Goal: Task Accomplishment & Management: Manage account settings

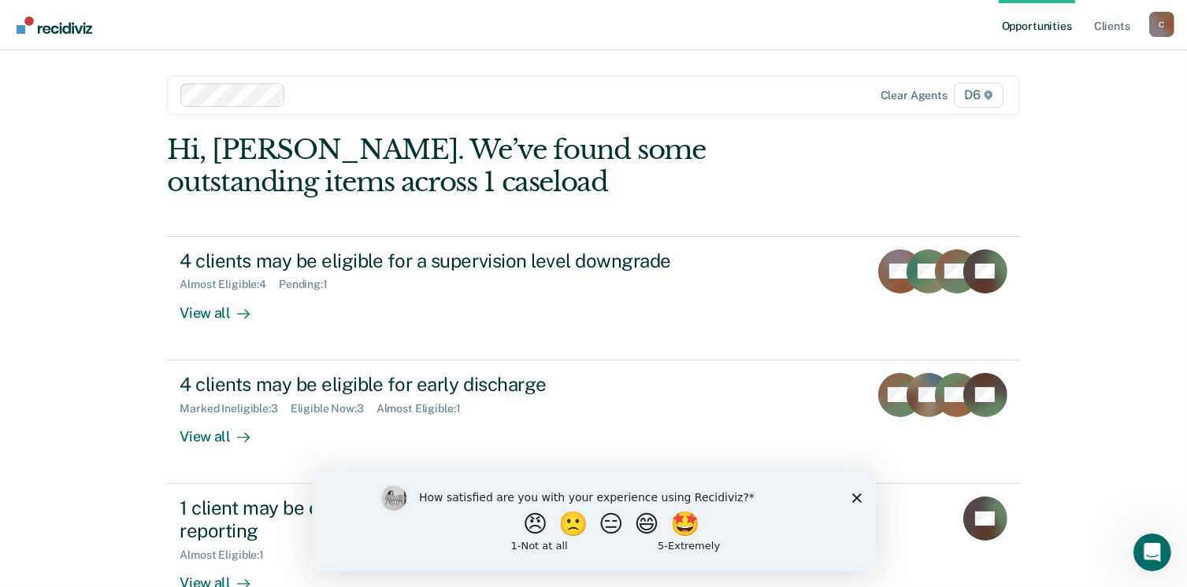
click at [858, 498] on icon "Close survey" at bounding box center [855, 497] width 9 height 9
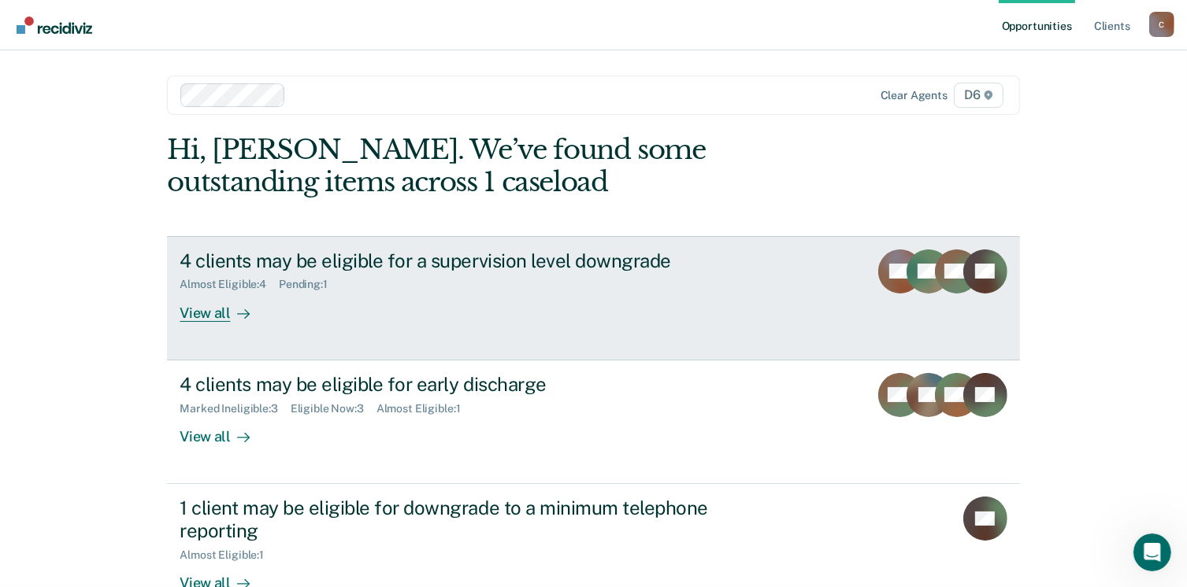
click at [331, 250] on div "4 clients may be eligible for a supervision level downgrade" at bounding box center [456, 261] width 553 height 23
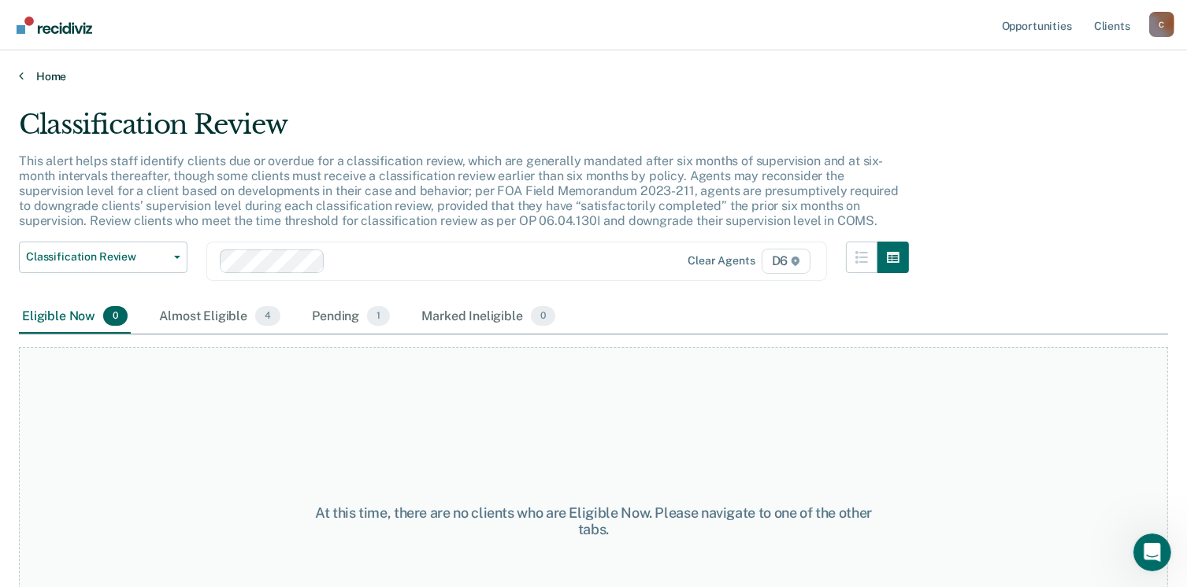
click at [44, 79] on link "Home" at bounding box center [593, 76] width 1149 height 14
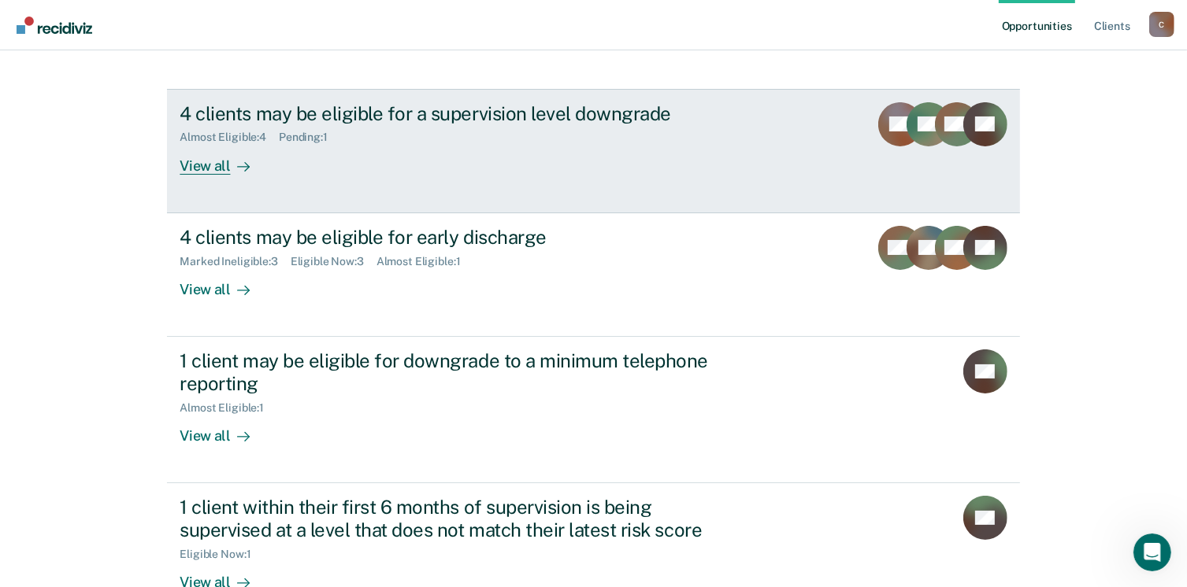
scroll to position [157, 0]
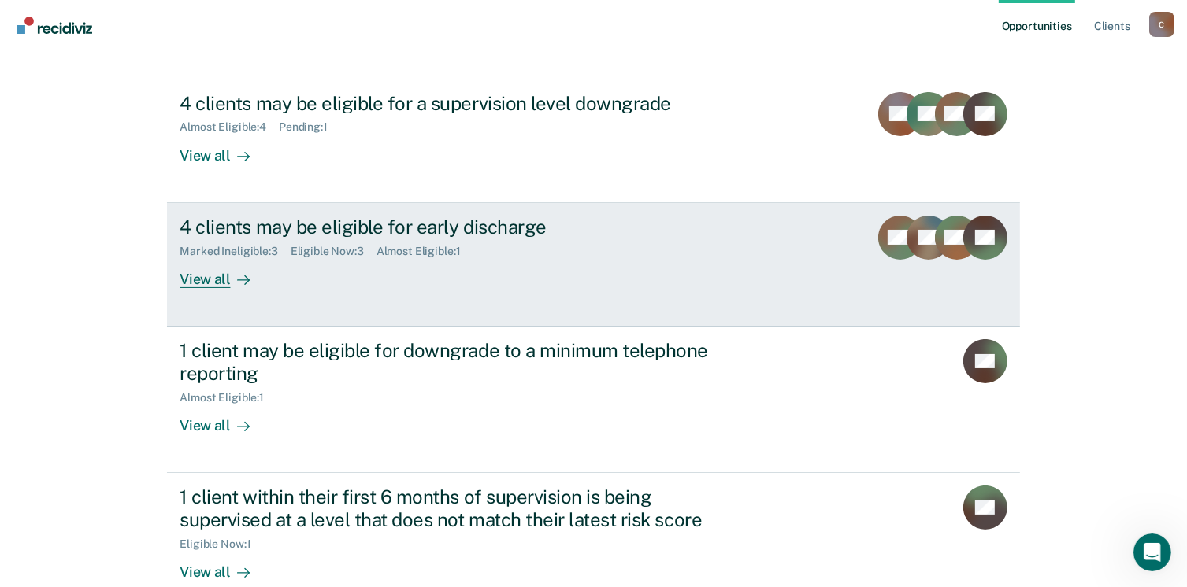
click at [247, 221] on div "4 clients may be eligible for early discharge" at bounding box center [456, 227] width 553 height 23
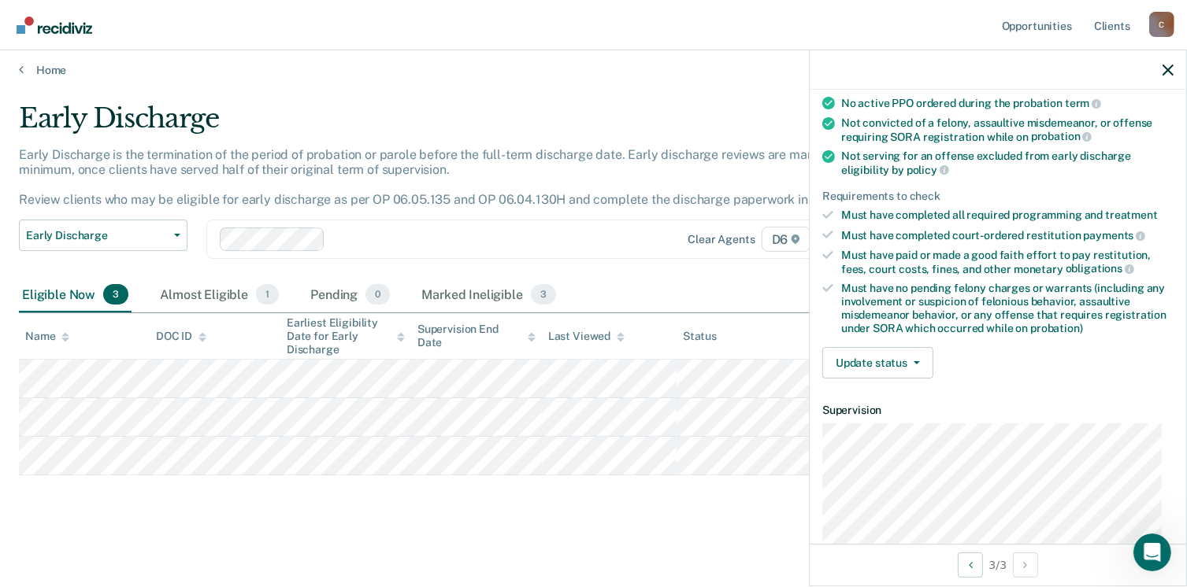
scroll to position [157, 0]
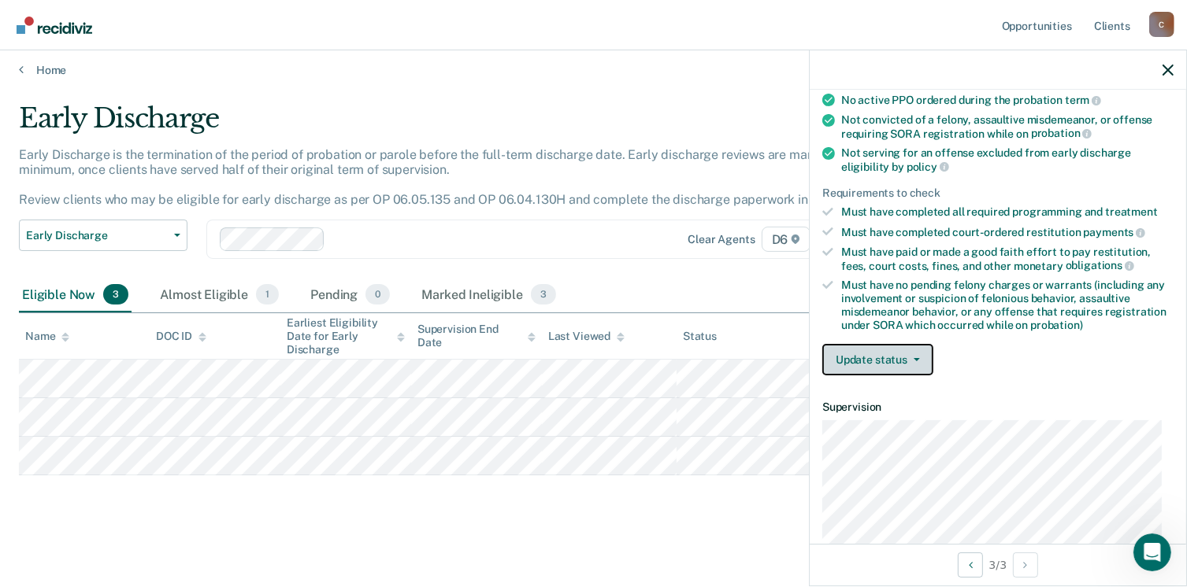
click at [872, 369] on button "Update status" at bounding box center [877, 359] width 111 height 31
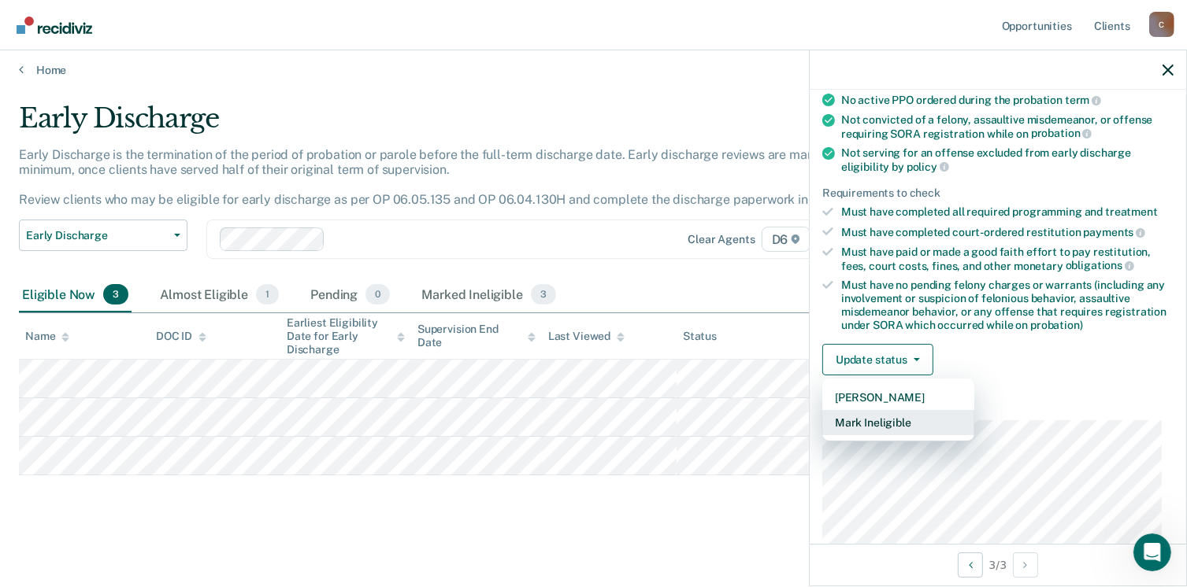
click at [883, 424] on button "Mark Ineligible" at bounding box center [898, 422] width 152 height 25
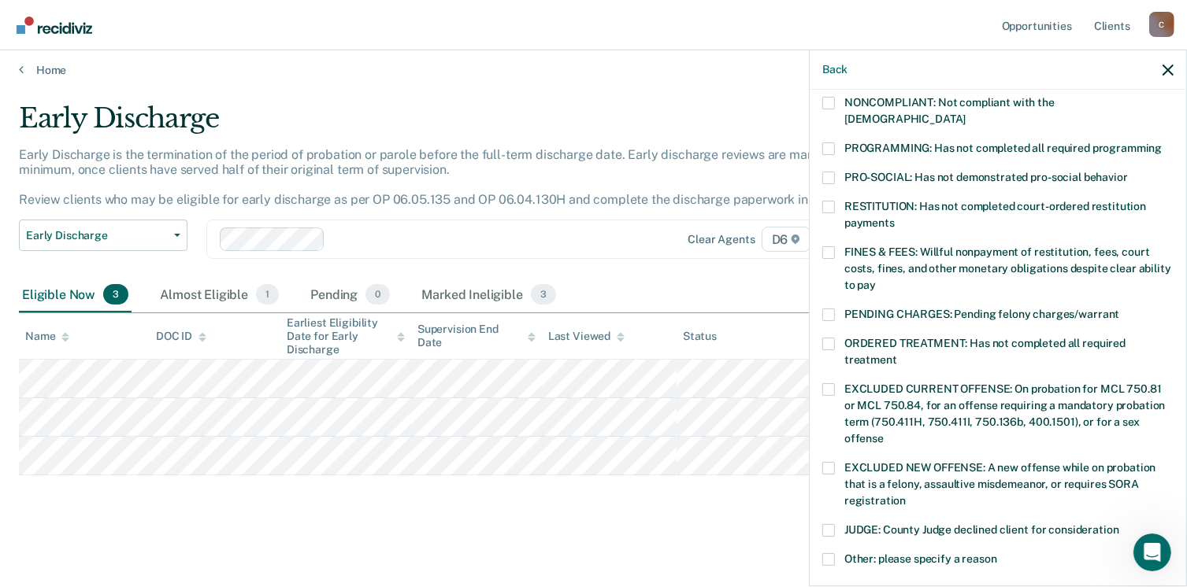
scroll to position [315, 0]
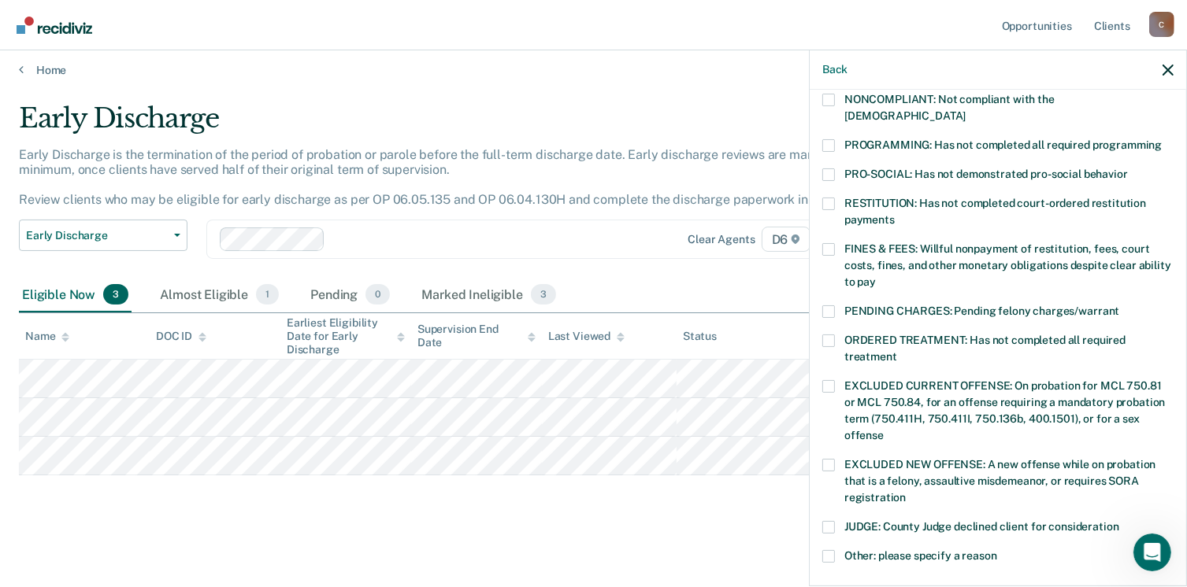
click at [825, 459] on span at bounding box center [828, 465] width 13 height 13
click at [906, 492] on input "EXCLUDED NEW OFFENSE: A new offense while on probation that is a felony, assaul…" at bounding box center [906, 492] width 0 height 0
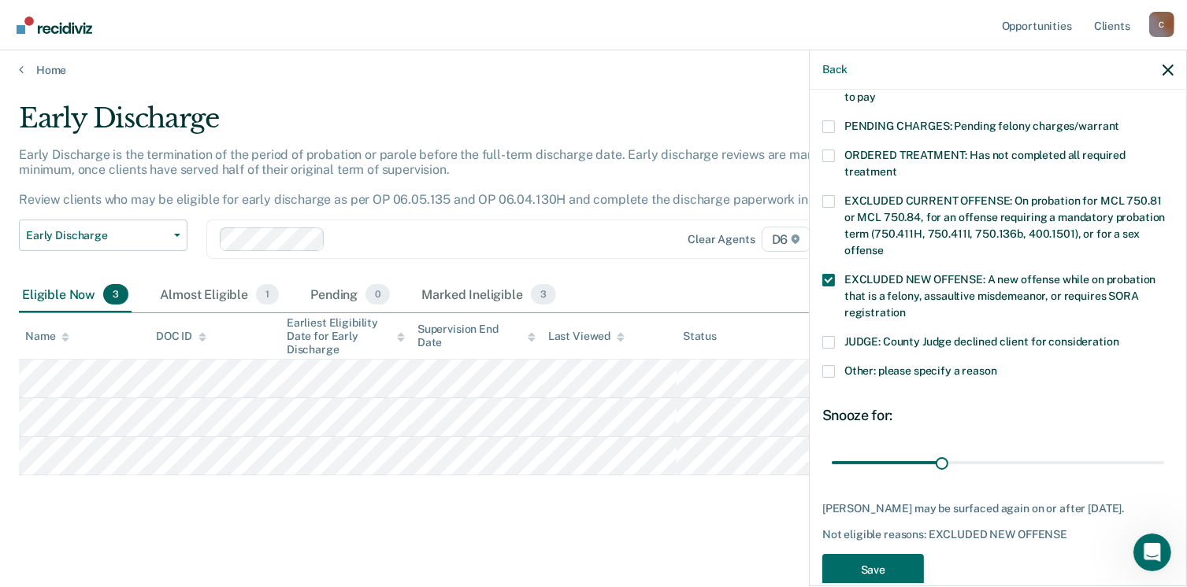
scroll to position [513, 0]
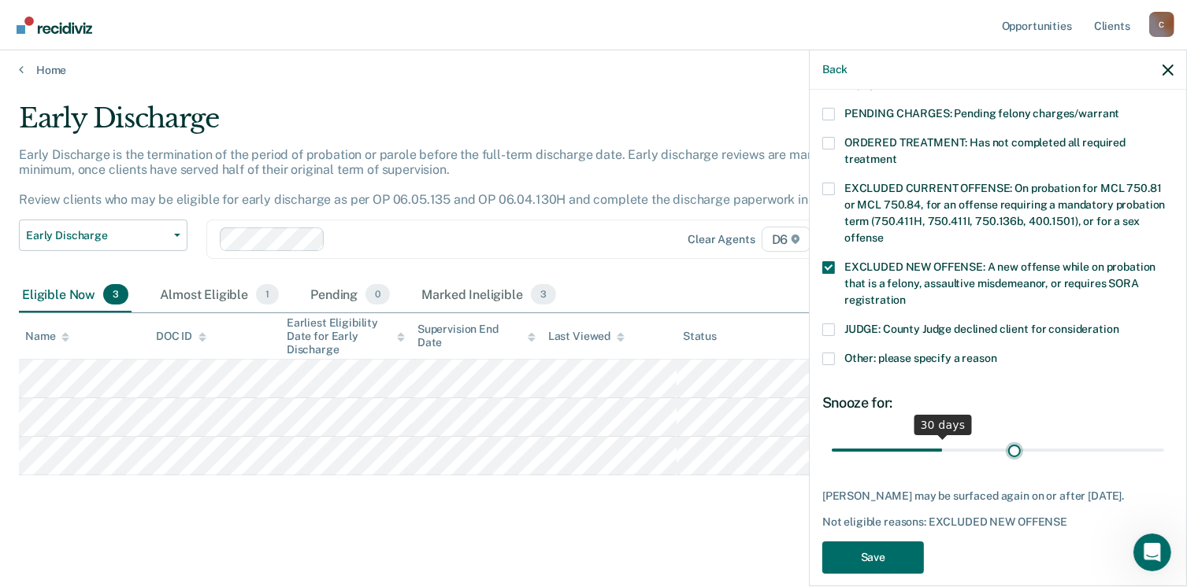
click at [1006, 437] on input "range" at bounding box center [998, 451] width 332 height 28
click at [1029, 437] on input "range" at bounding box center [998, 451] width 332 height 28
type input "60"
click at [1040, 437] on input "range" at bounding box center [998, 451] width 332 height 28
click at [895, 542] on button "Save" at bounding box center [873, 558] width 102 height 32
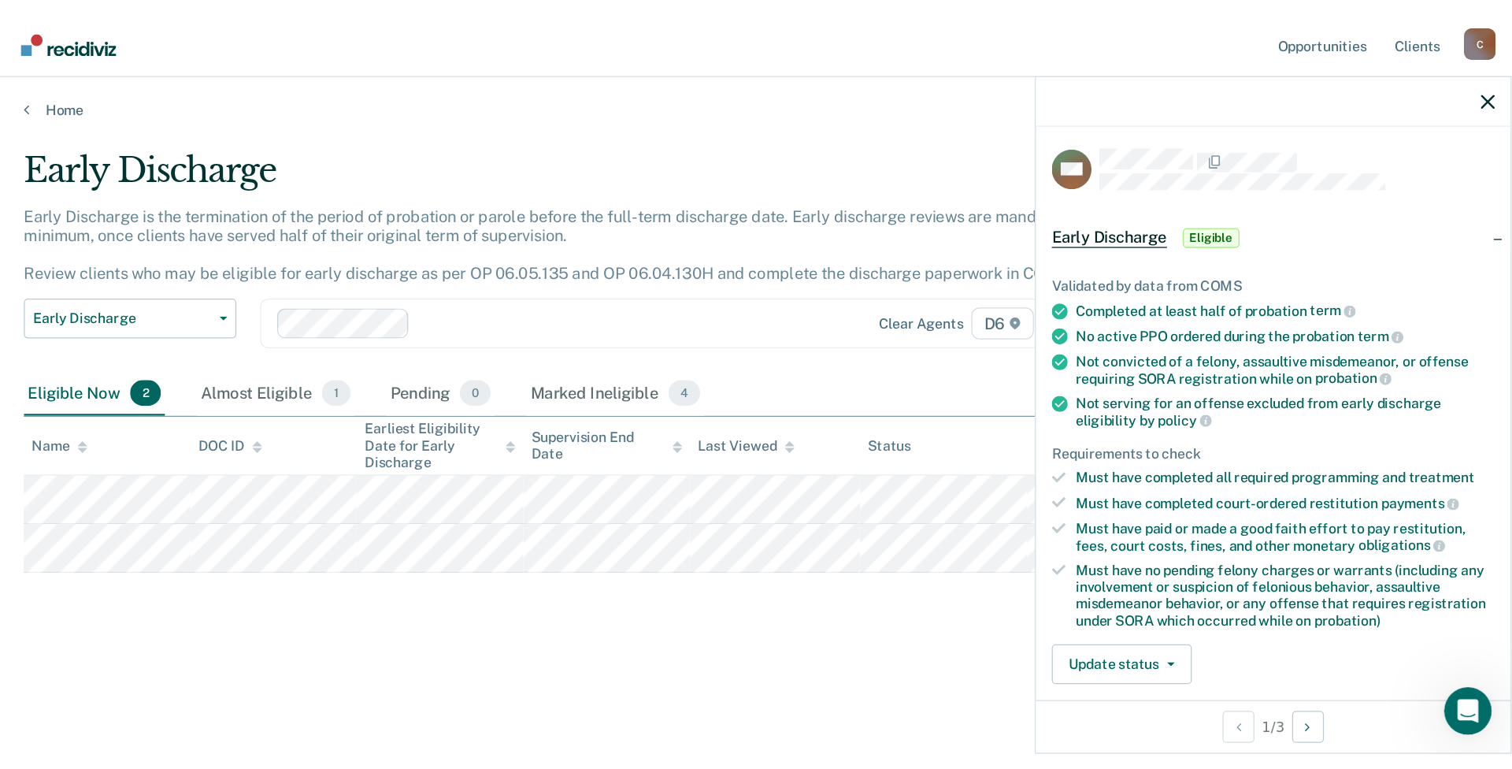
scroll to position [0, 0]
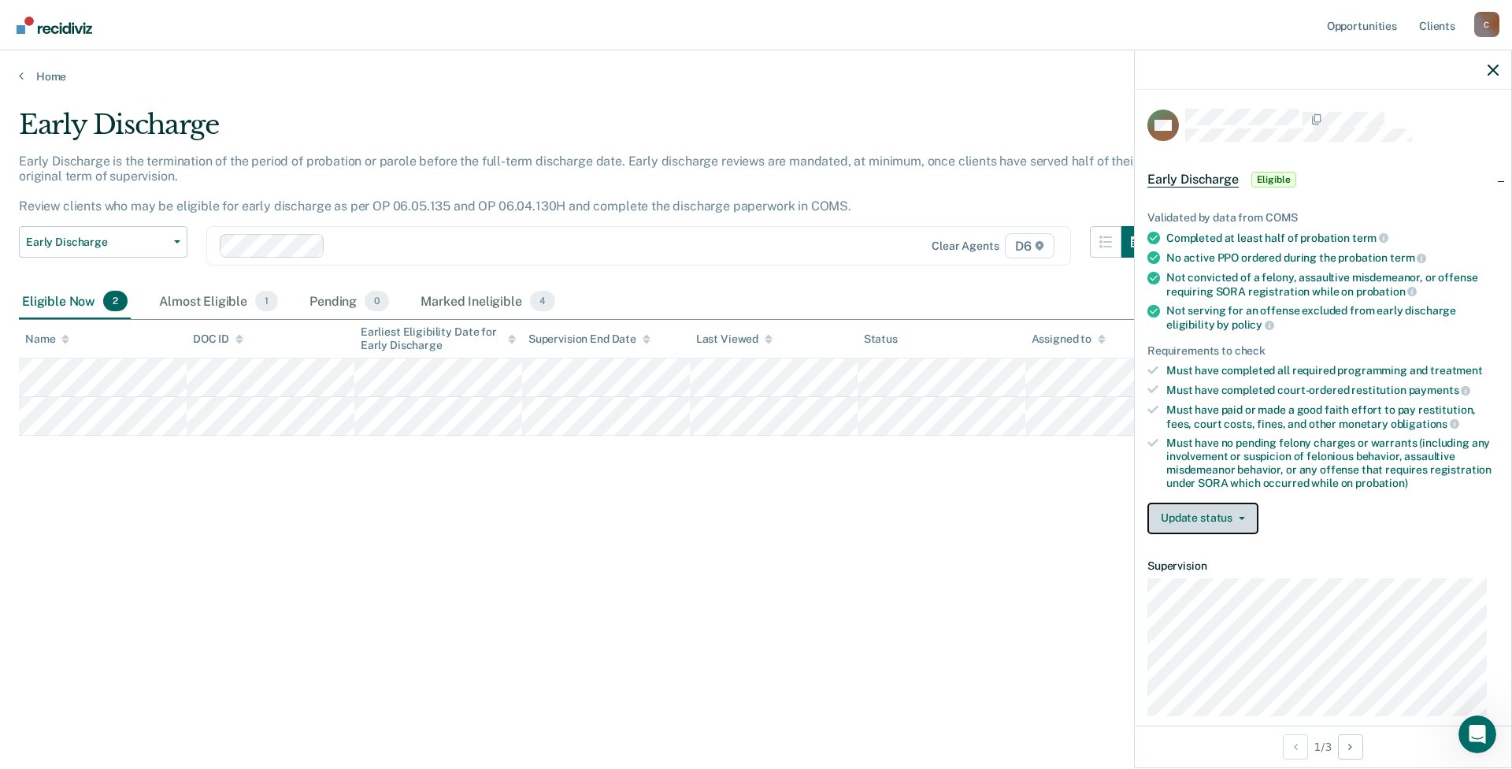
click at [1198, 502] on button "Update status" at bounding box center [1202, 517] width 111 height 31
click at [1198, 580] on button "Mark Ineligible" at bounding box center [1223, 581] width 152 height 25
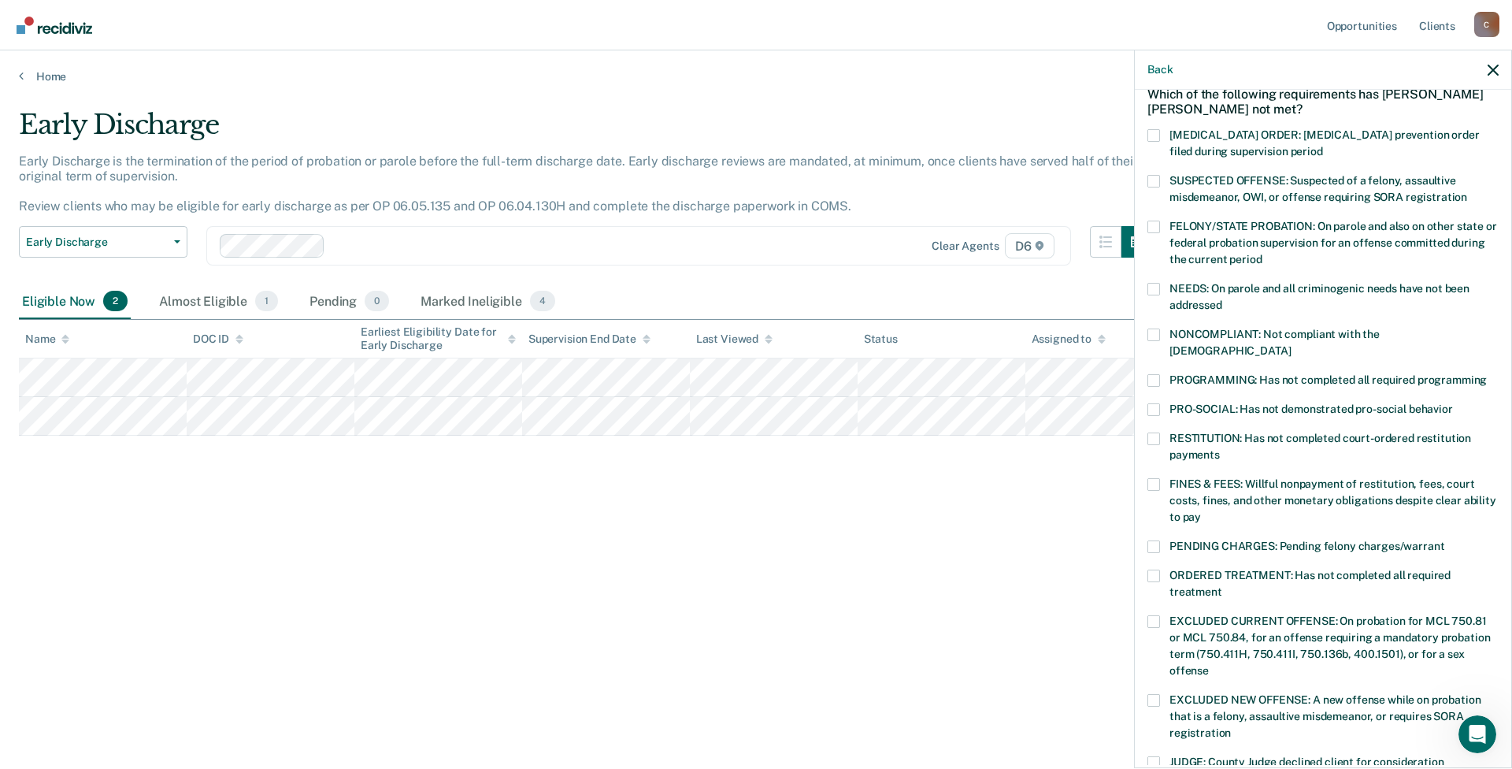
scroll to position [79, 0]
click at [1151, 405] on span at bounding box center [1153, 411] width 13 height 13
click at [1198, 405] on input "PRO-SOCIAL: Has not demonstrated pro-social behavior" at bounding box center [1453, 405] width 0 height 0
click at [1153, 480] on span at bounding box center [1153, 486] width 13 height 13
click at [1198, 513] on input "FINES & FEES: Willful nonpayment of restitution, fees, court costs, fines, and …" at bounding box center [1201, 513] width 0 height 0
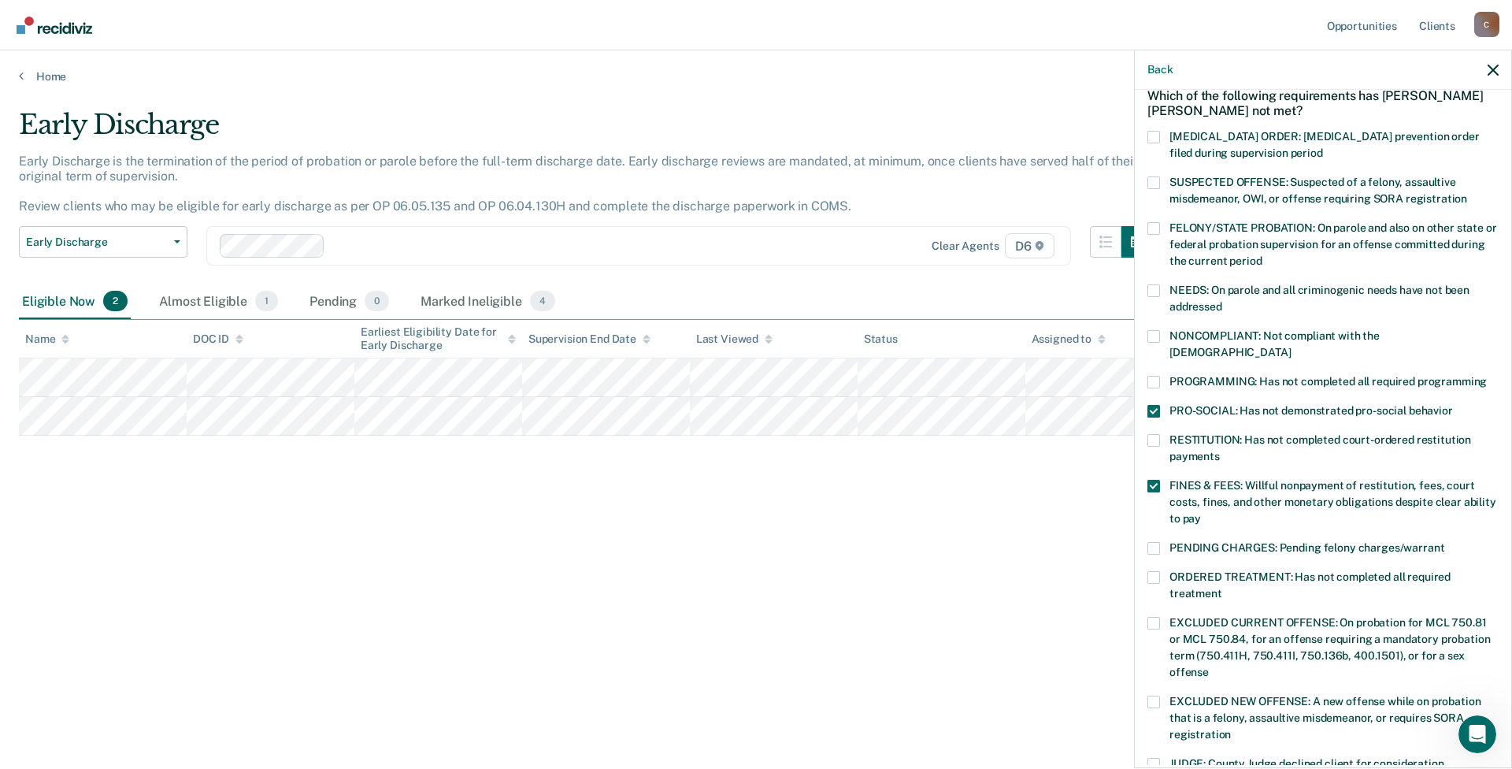
click at [1155, 376] on span at bounding box center [1153, 382] width 13 height 13
click at [1198, 376] on input "PROGRAMMING: Has not completed all required programming" at bounding box center [1487, 376] width 0 height 0
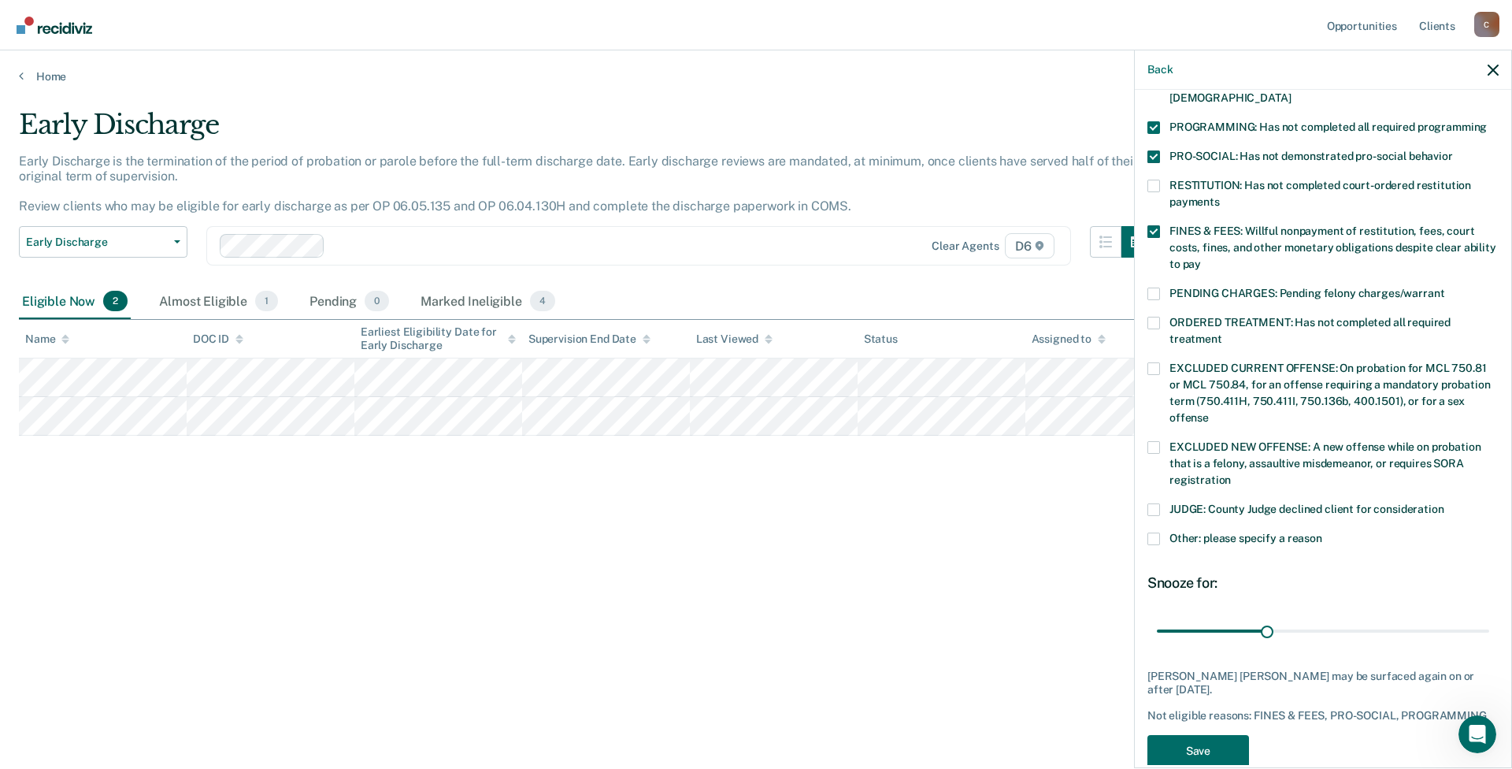
scroll to position [346, 0]
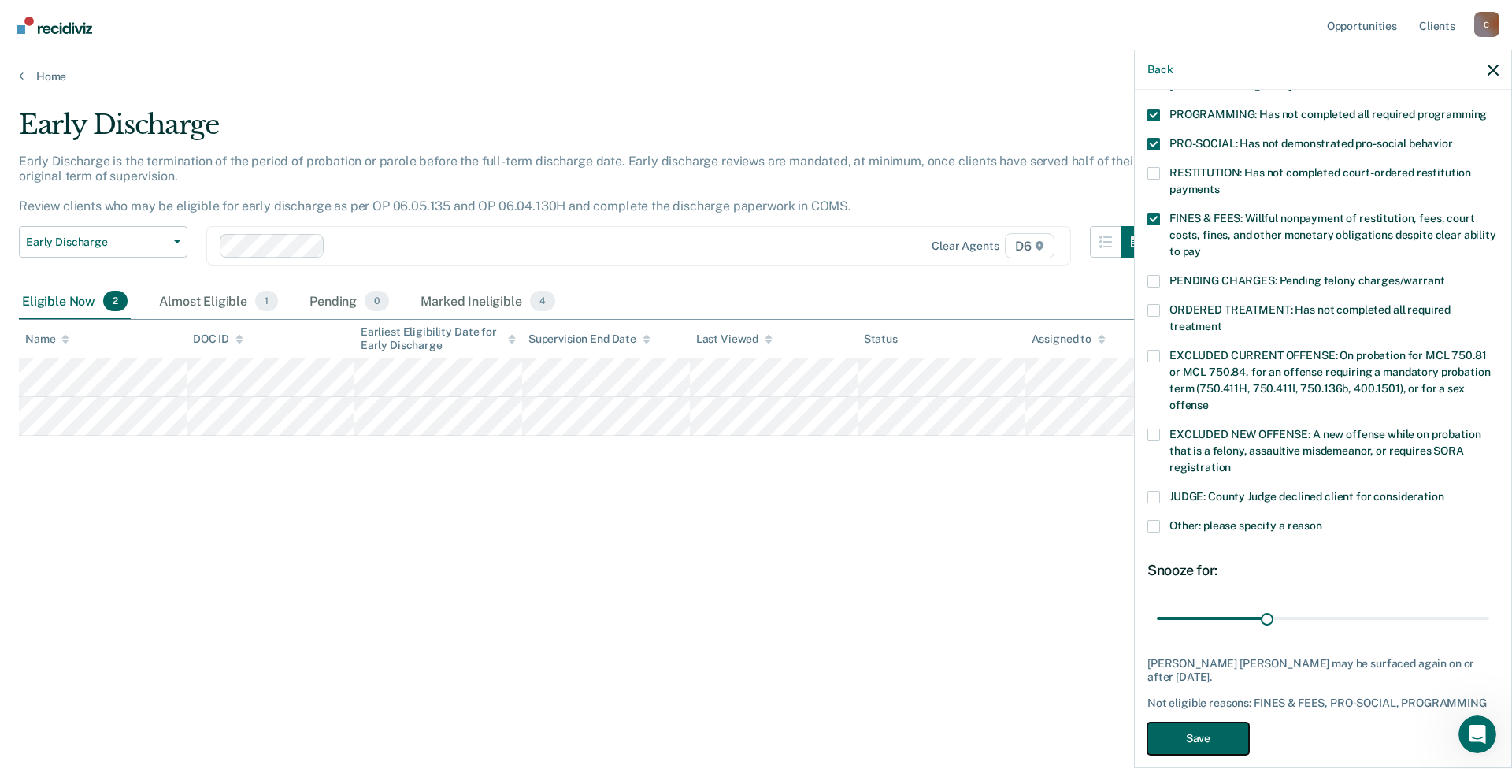
click at [1198, 587] on button "Save" at bounding box center [1198, 738] width 102 height 32
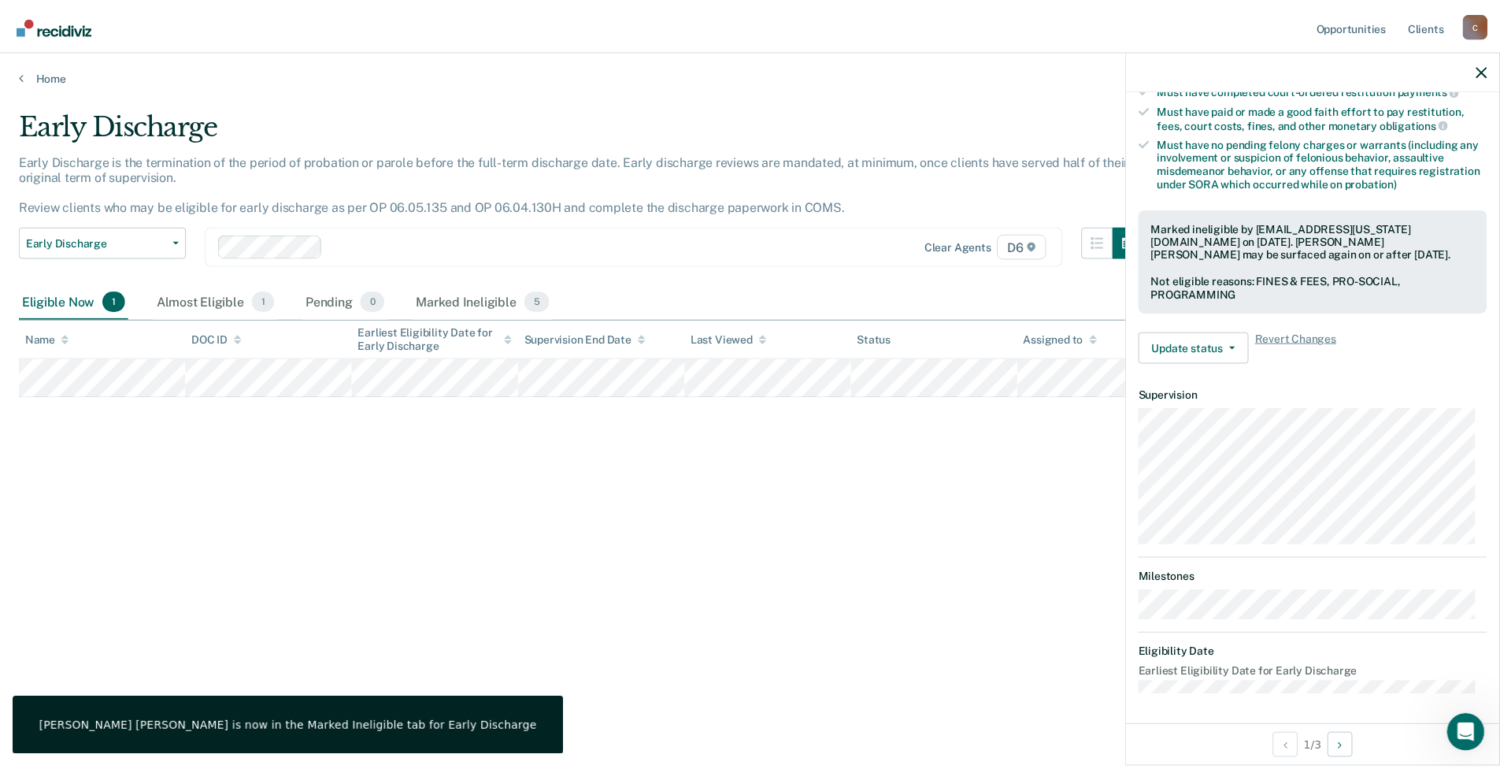
scroll to position [170, 0]
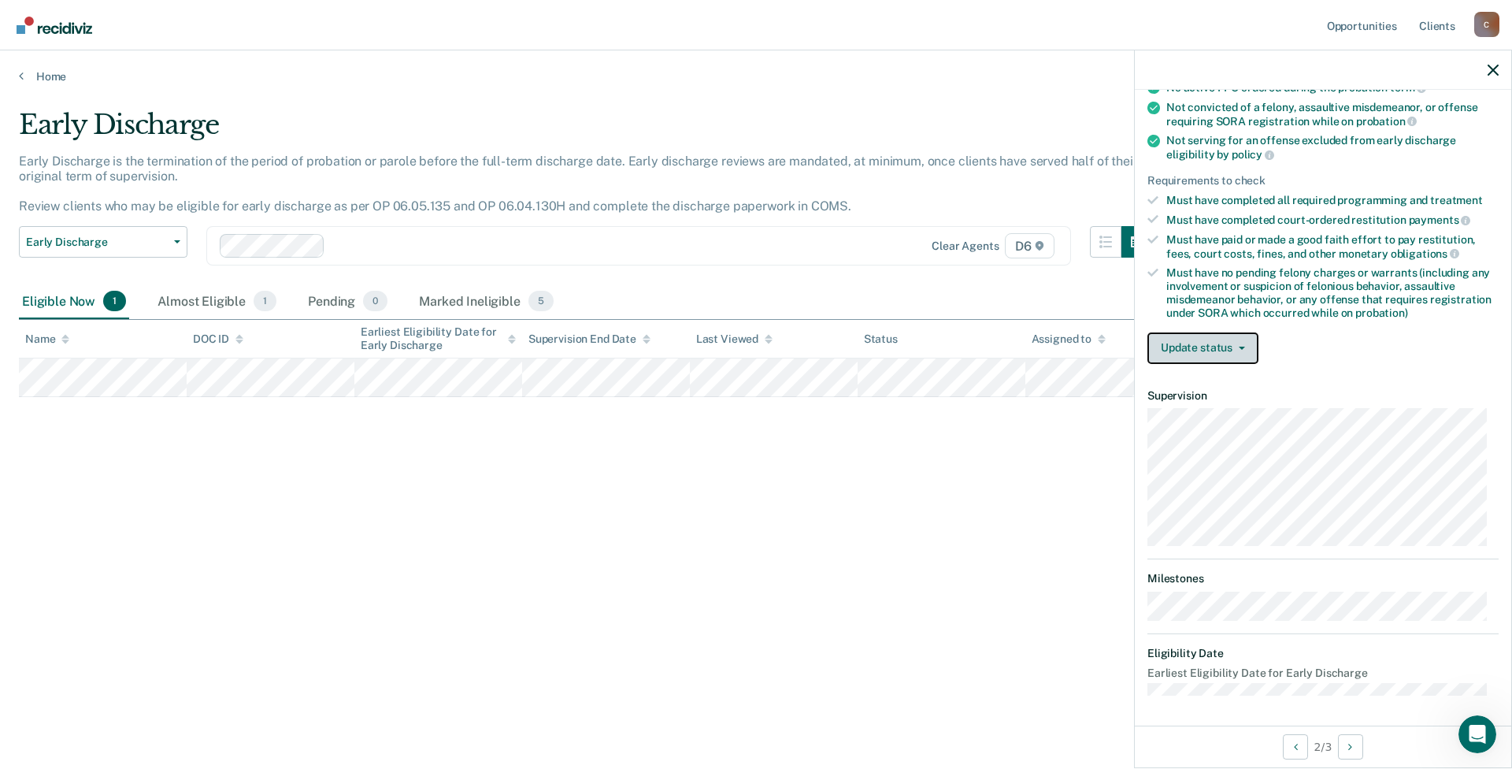
click at [1198, 343] on button "Update status" at bounding box center [1202, 347] width 111 height 31
click at [1198, 383] on button "[PERSON_NAME]" at bounding box center [1223, 385] width 152 height 25
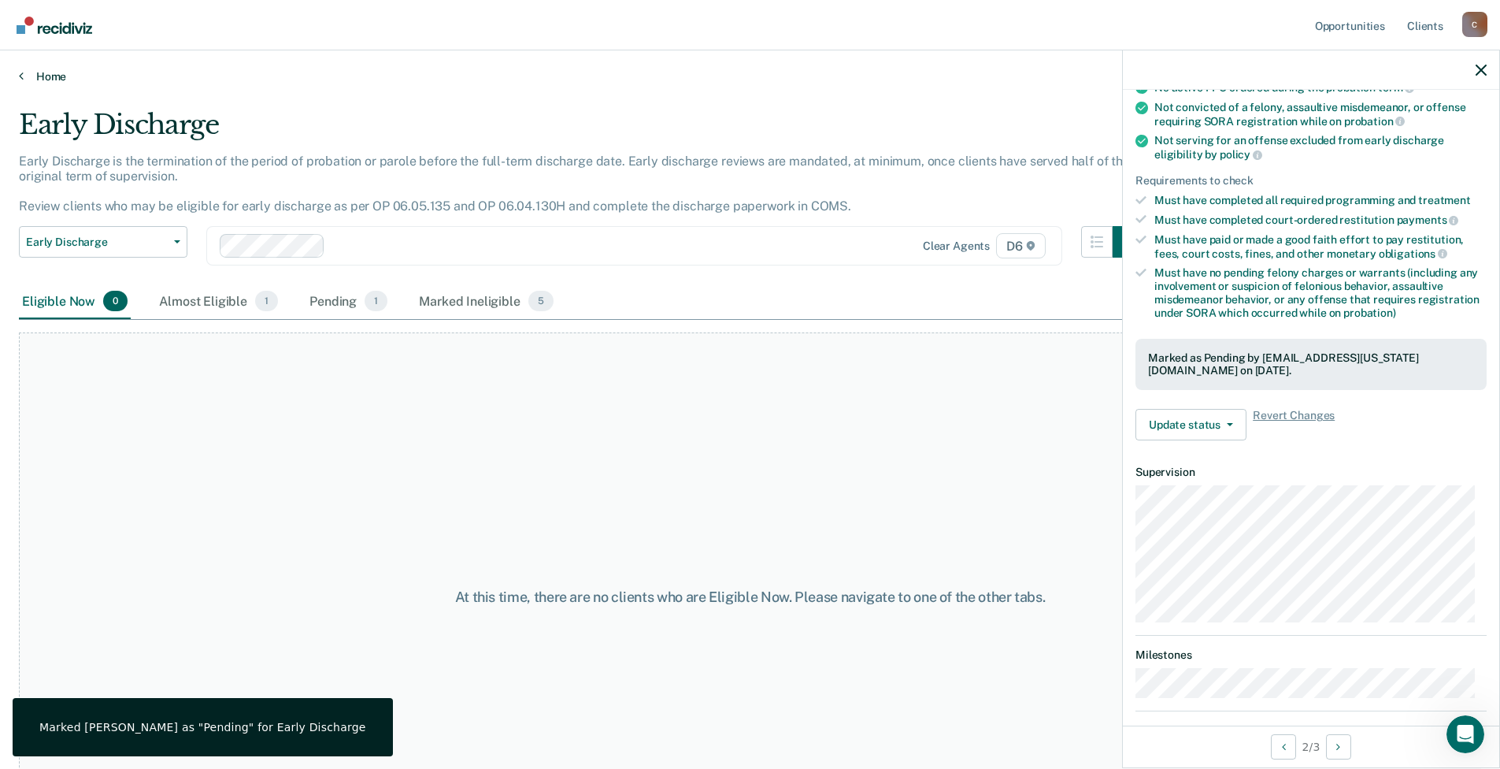
click at [39, 79] on link "Home" at bounding box center [750, 76] width 1462 height 14
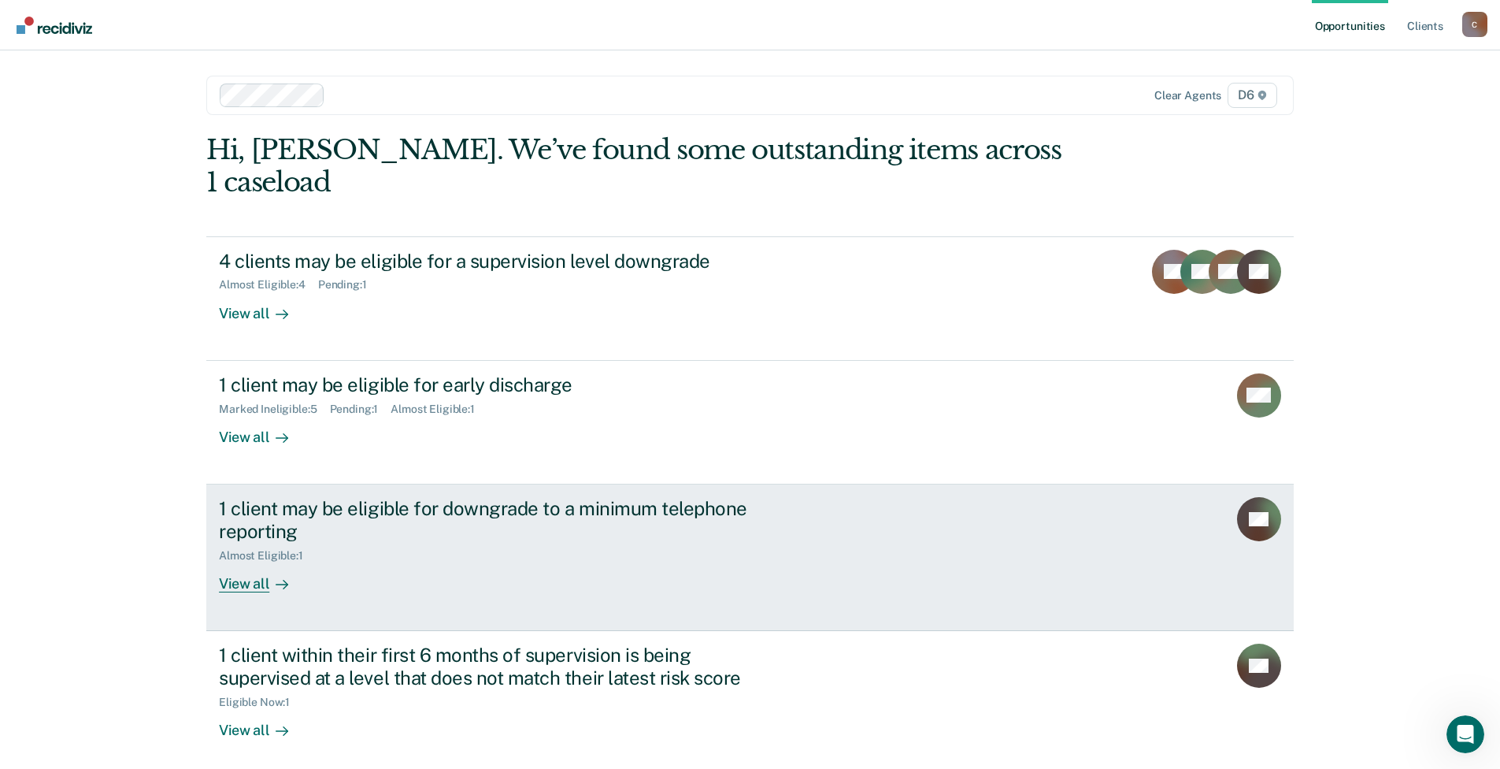
click at [258, 497] on div "1 client may be eligible for downgrade to a minimum telephone reporting" at bounding box center [495, 520] width 553 height 46
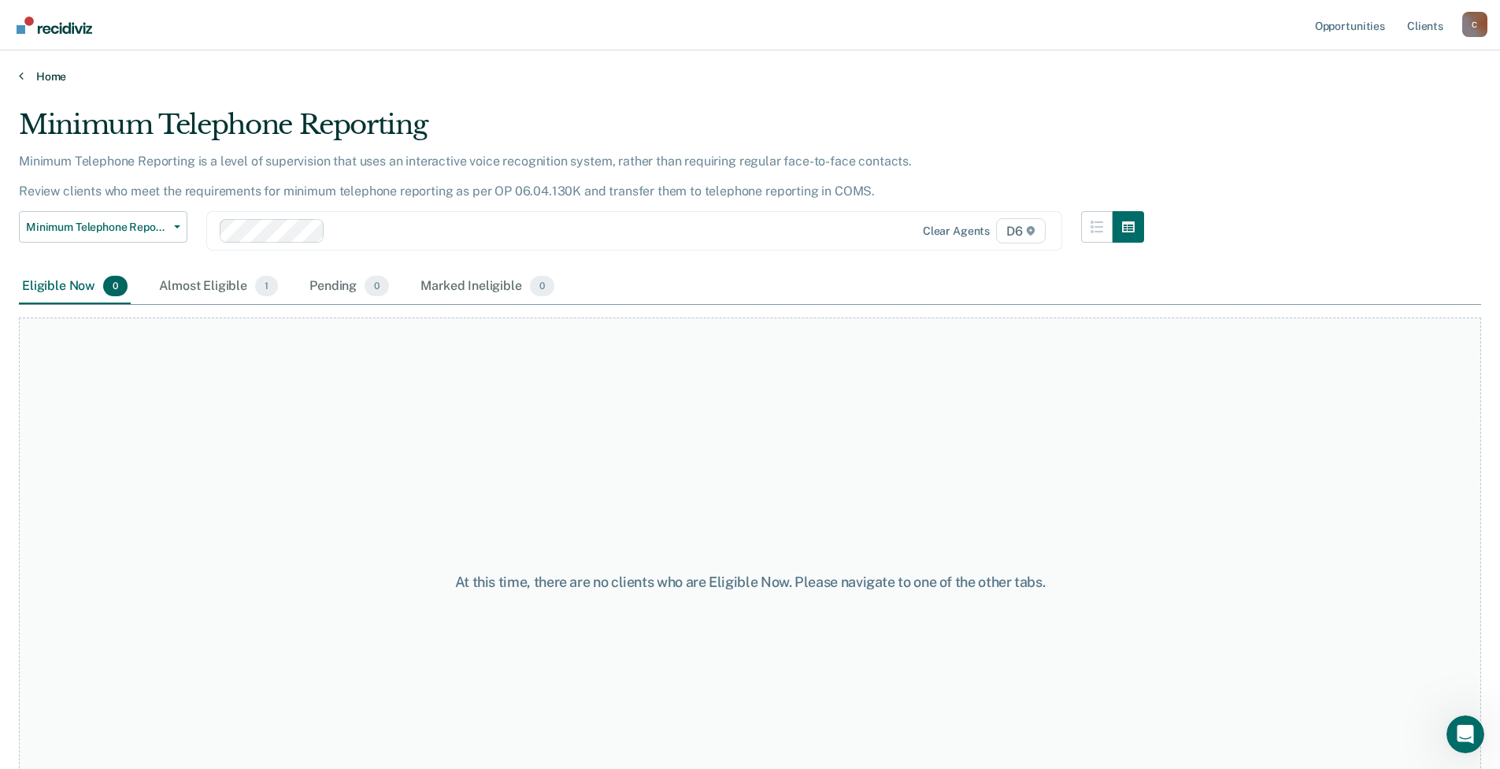
click at [45, 77] on link "Home" at bounding box center [750, 76] width 1462 height 14
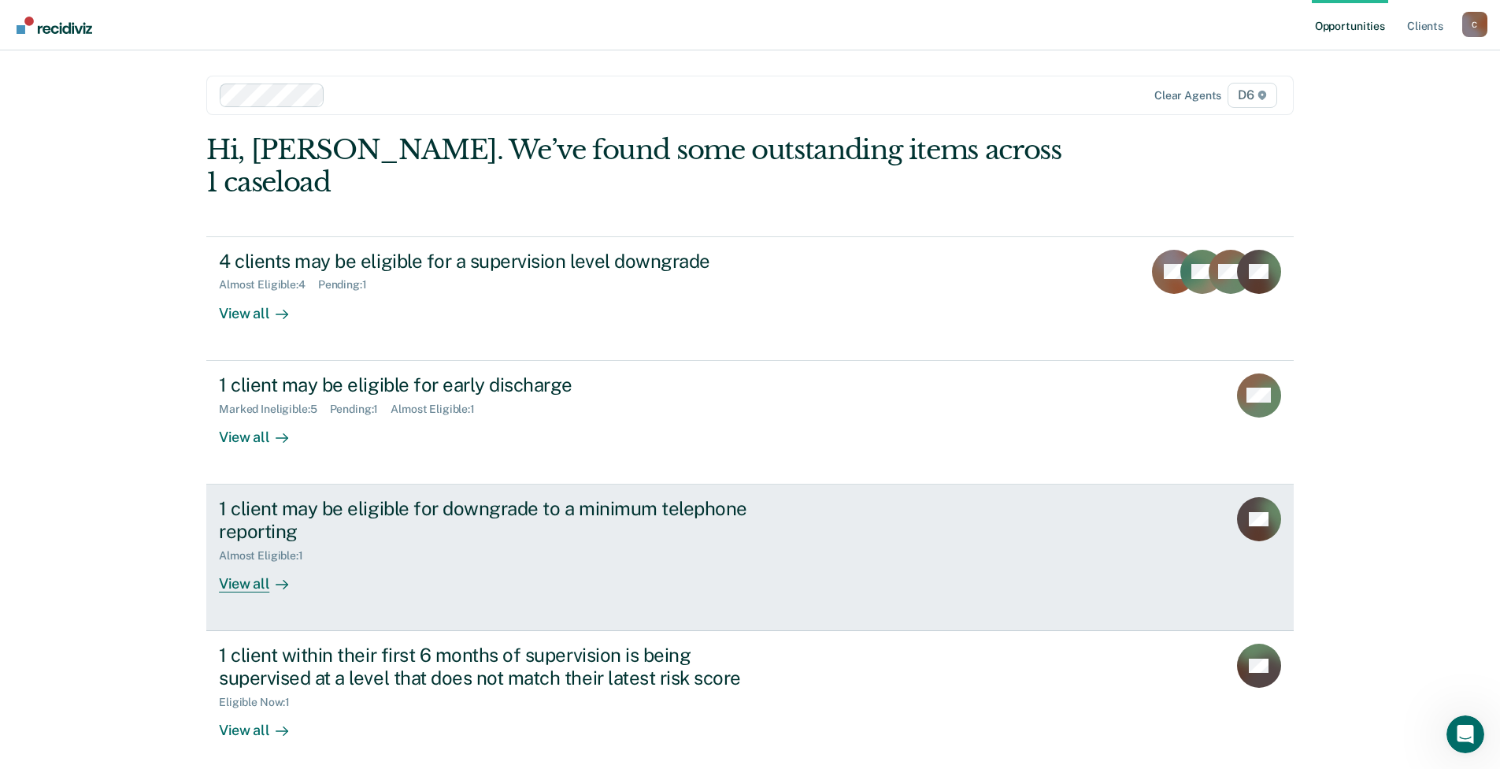
scroll to position [39, 0]
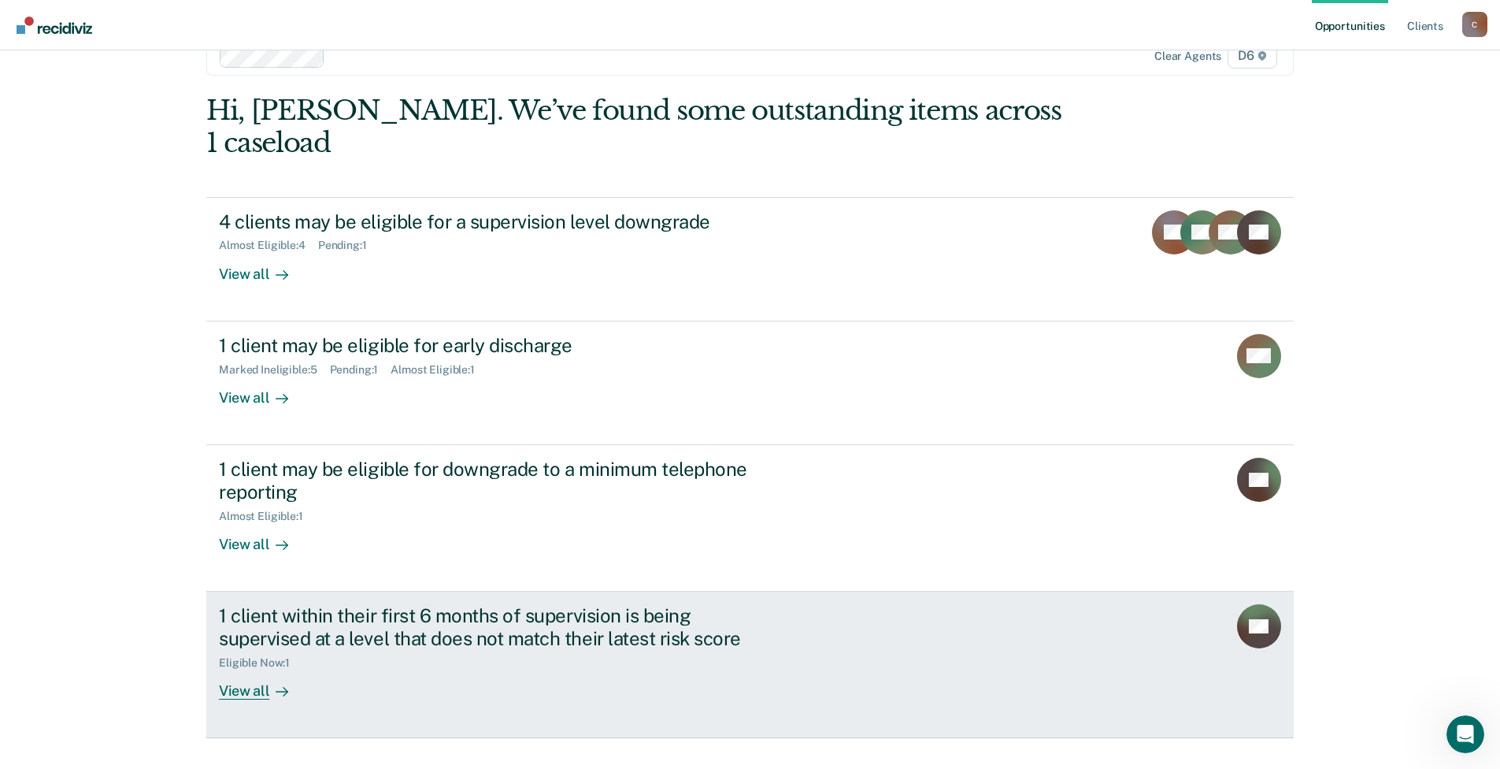
click at [469, 587] on div "1 client within their first 6 months of supervision is being supervised at a le…" at bounding box center [495, 627] width 553 height 46
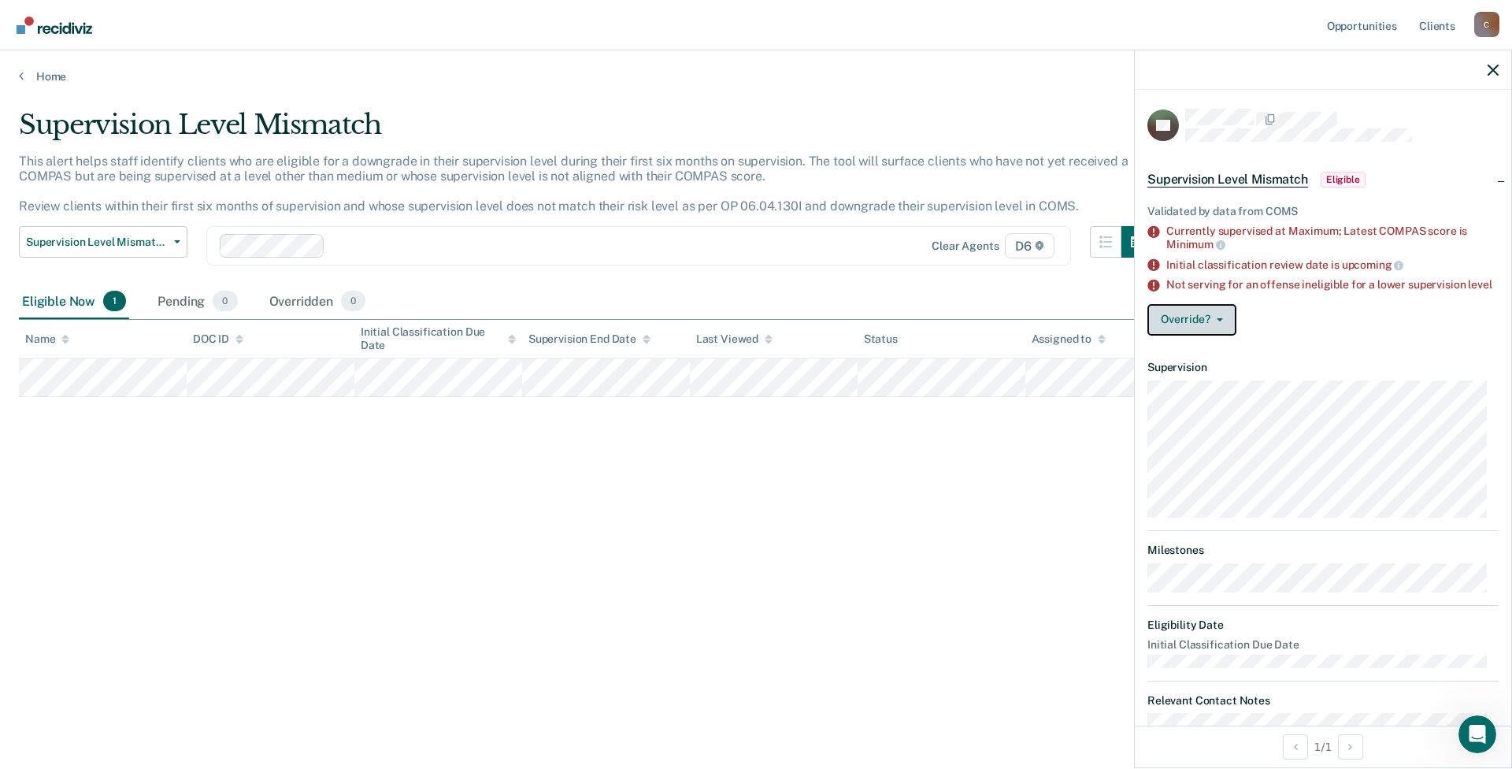
click at [1198, 335] on button "Override?" at bounding box center [1191, 319] width 89 height 31
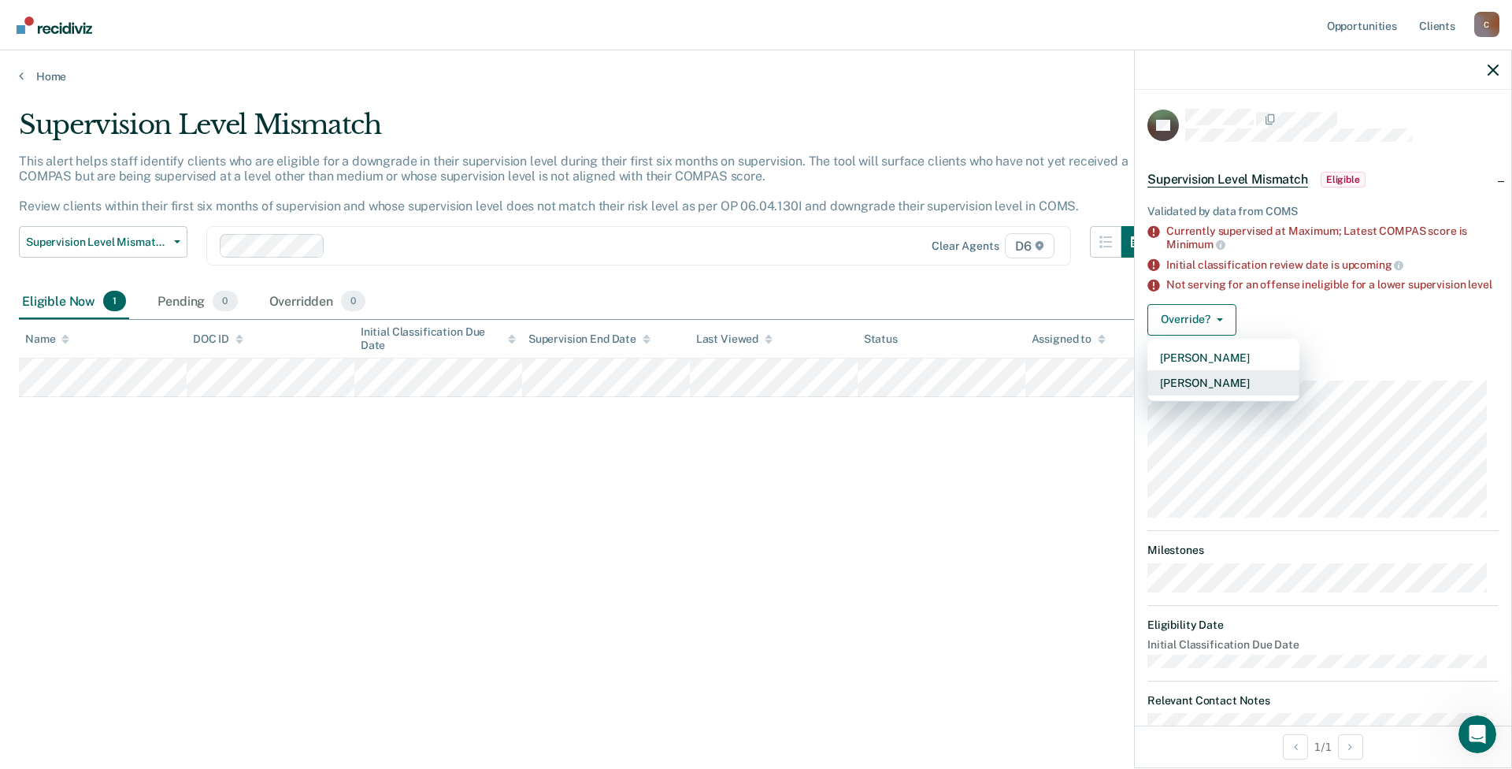
click at [1198, 395] on button "[PERSON_NAME]" at bounding box center [1223, 382] width 152 height 25
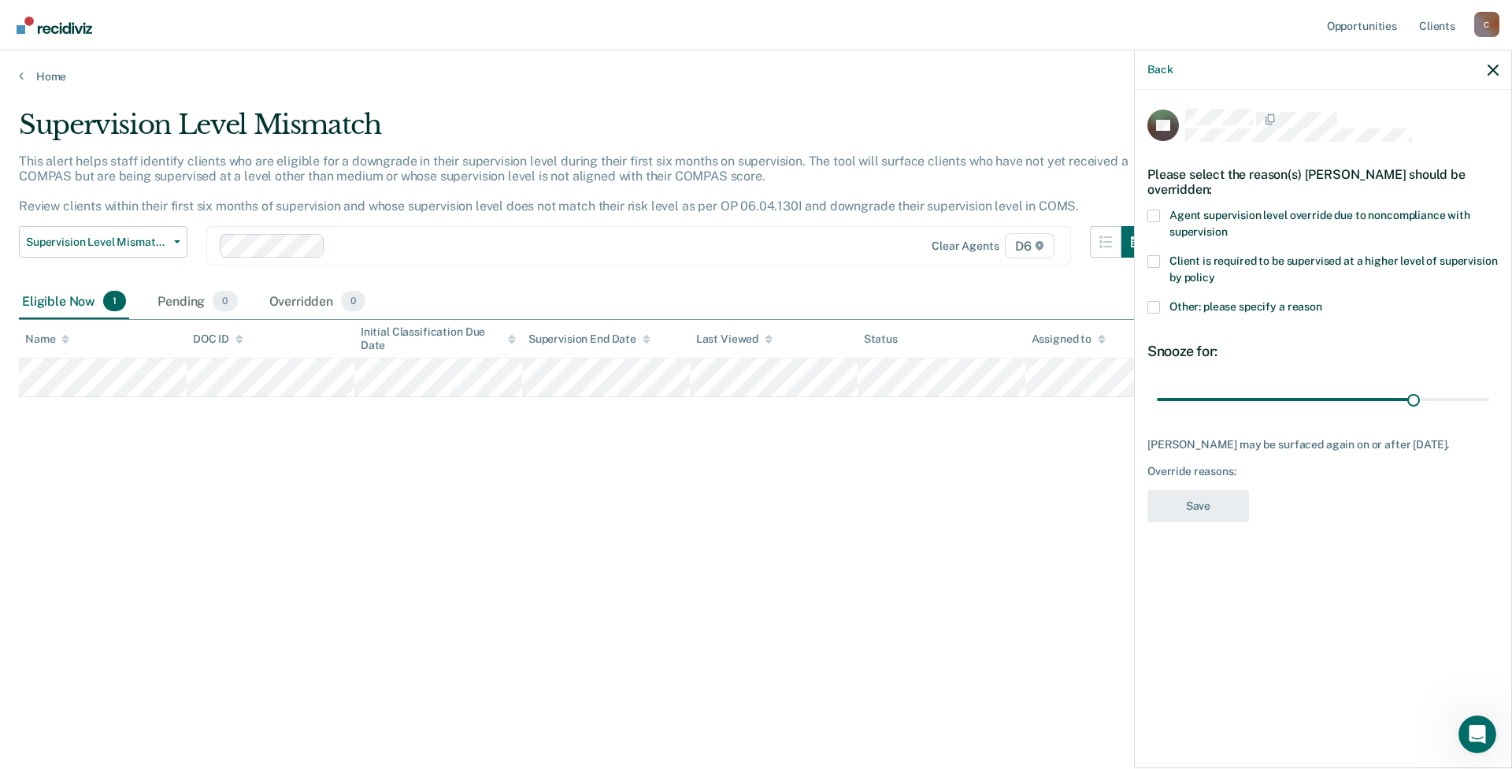
click at [1154, 209] on span at bounding box center [1153, 215] width 13 height 13
click at [1198, 226] on input "Agent supervision level override due to noncompliance with supervision" at bounding box center [1227, 226] width 0 height 0
click at [1198, 490] on button "Save" at bounding box center [1198, 506] width 102 height 32
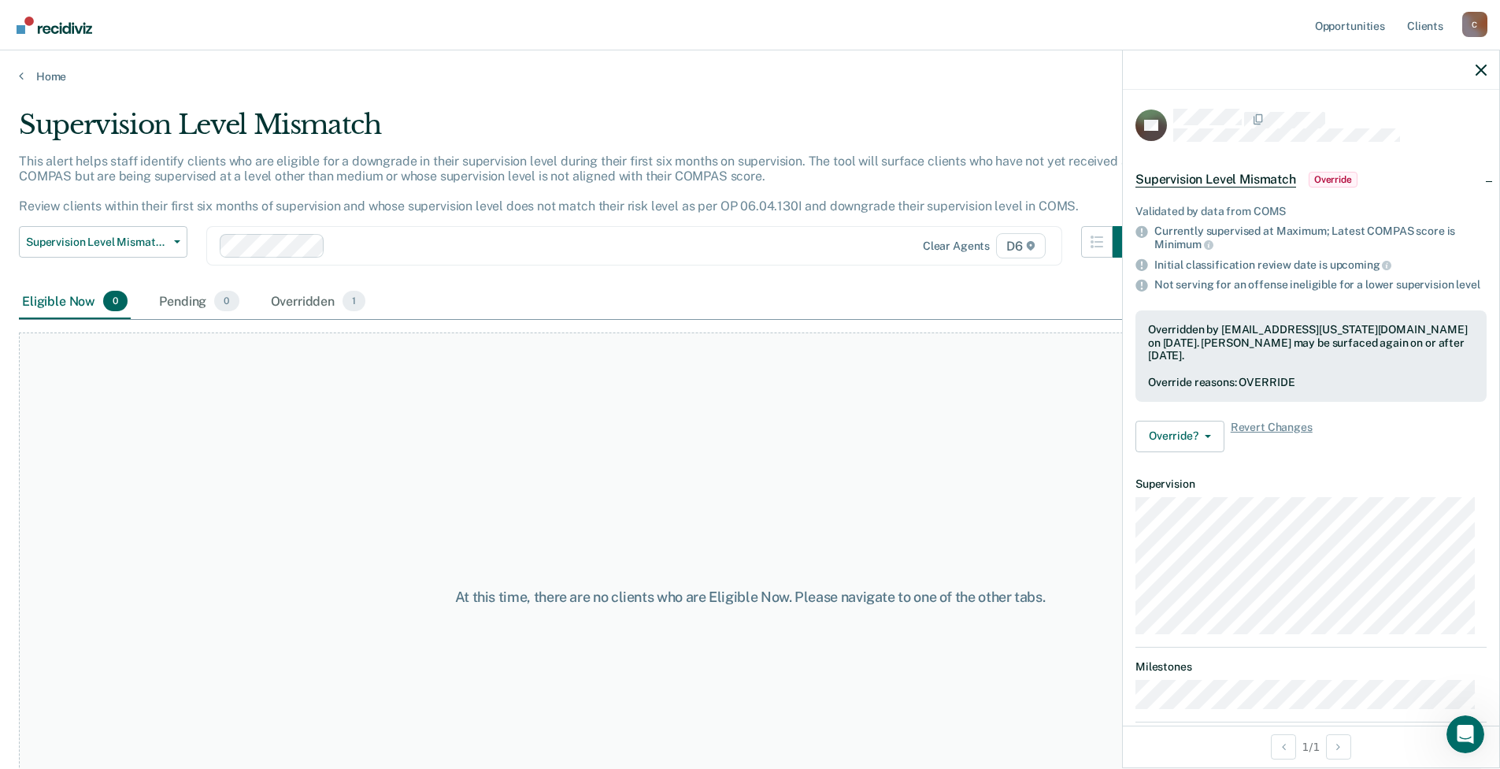
click at [2, 4] on div "Opportunities Client s [EMAIL_ADDRESS][US_STATE][DOMAIN_NAME] C Profile How it …" at bounding box center [750, 25] width 1500 height 50
